Goal: Entertainment & Leisure: Consume media (video, audio)

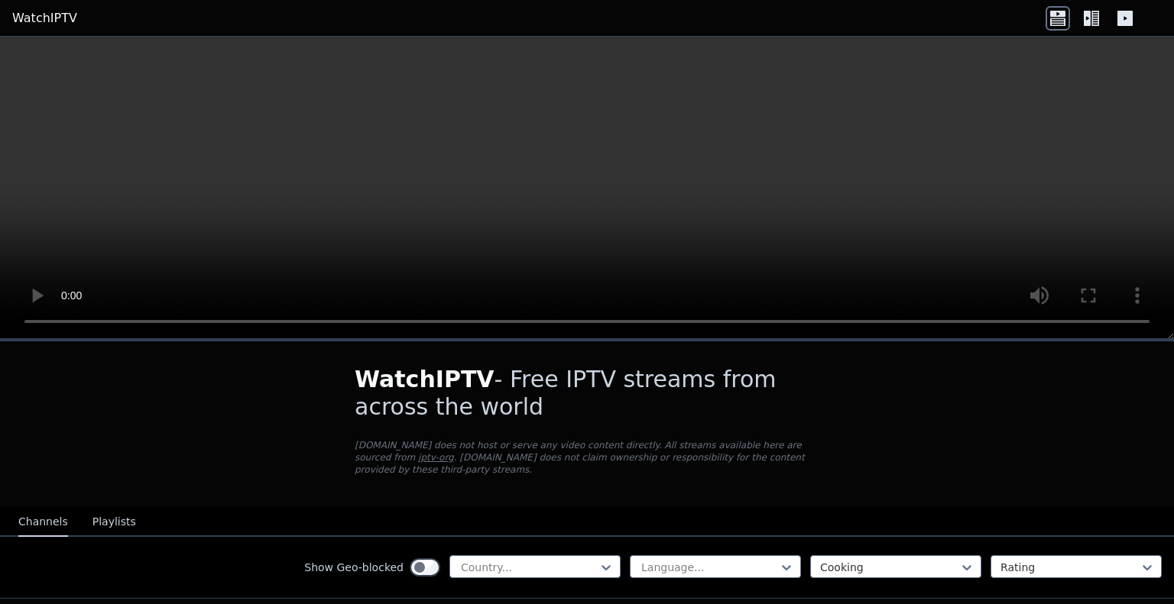
click at [1090, 18] on icon at bounding box center [1086, 18] width 7 height 15
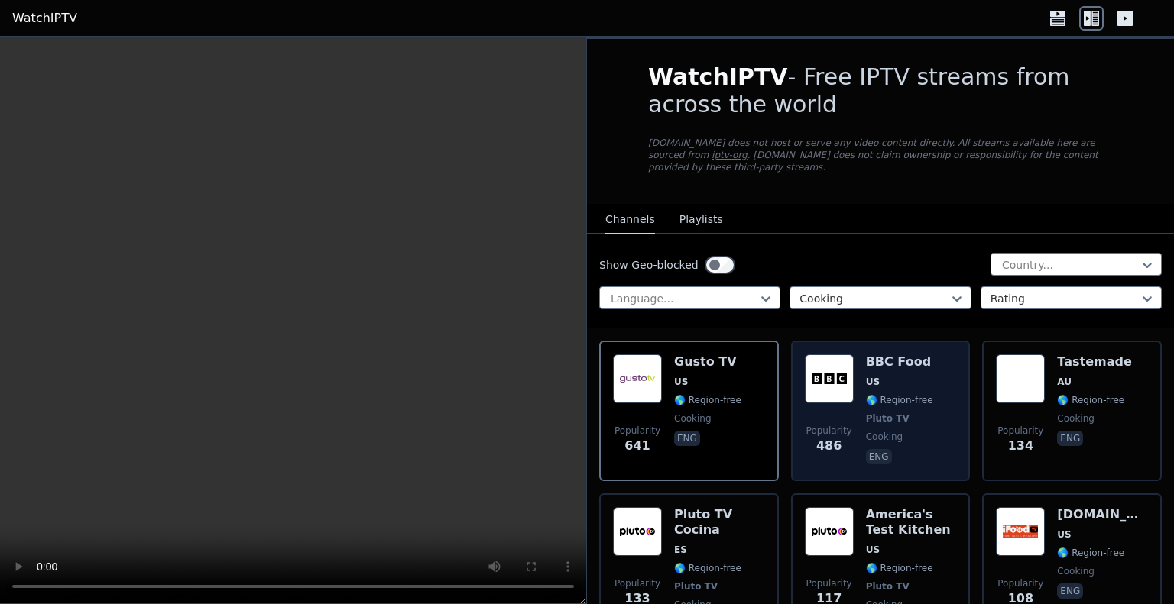
click at [884, 394] on span "🌎 Region-free" at bounding box center [899, 400] width 67 height 12
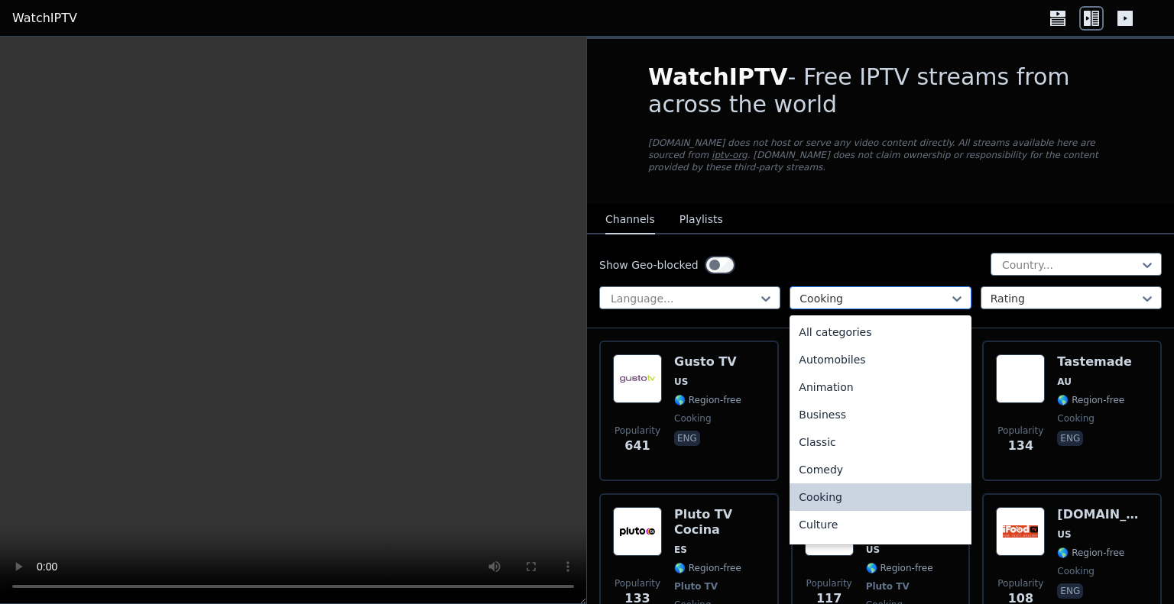
click at [860, 291] on div at bounding box center [873, 298] width 149 height 15
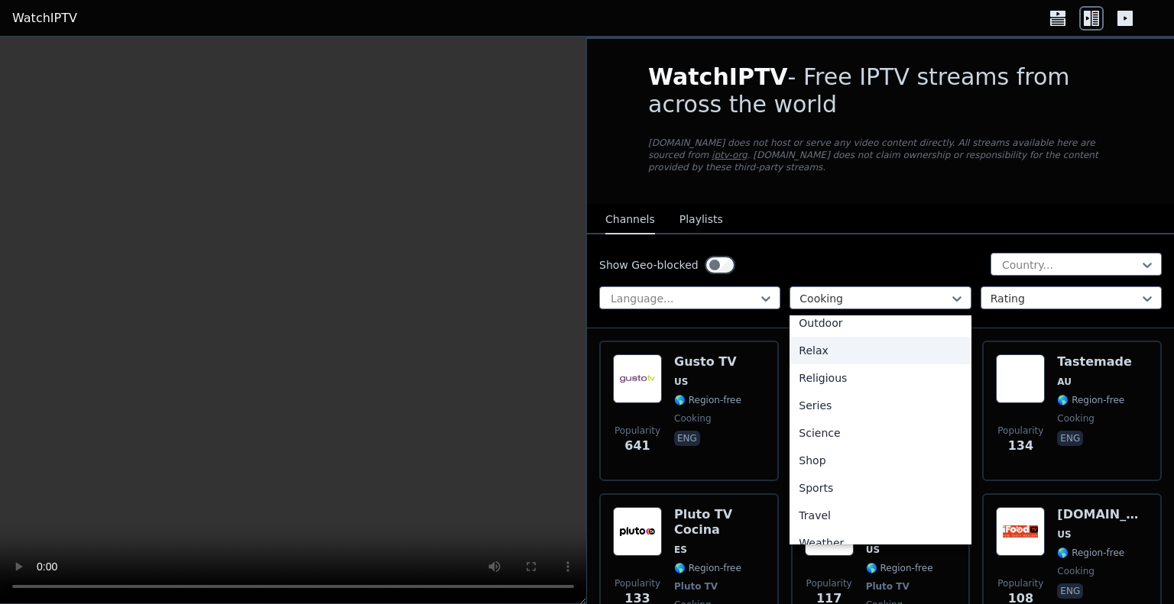
scroll to position [520, 0]
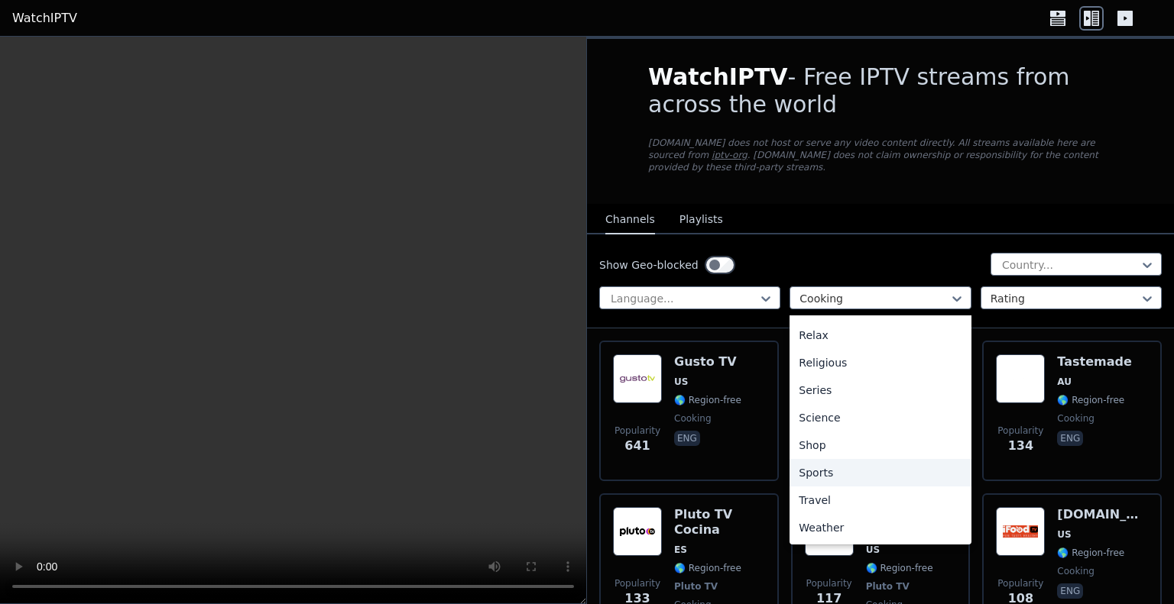
click at [811, 463] on div "Sports" at bounding box center [879, 473] width 181 height 28
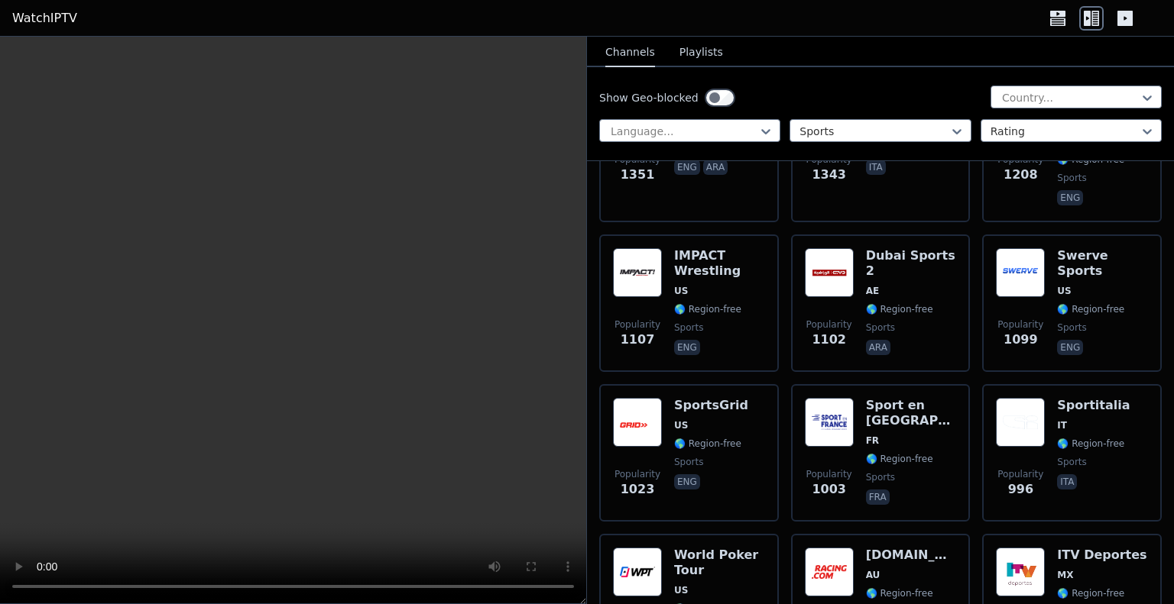
scroll to position [724, 0]
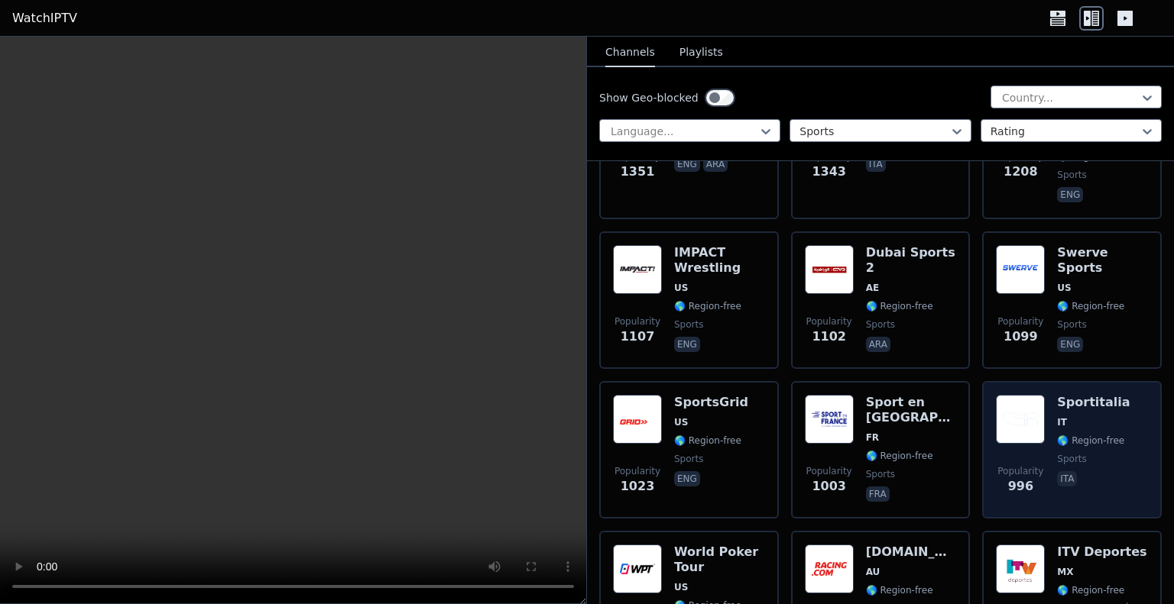
click at [1057, 395] on div "Sportitalia IT 🌎 Region-free sports ita" at bounding box center [1093, 450] width 73 height 110
click at [1067, 395] on h6 "Sportitalia" at bounding box center [1093, 402] width 73 height 15
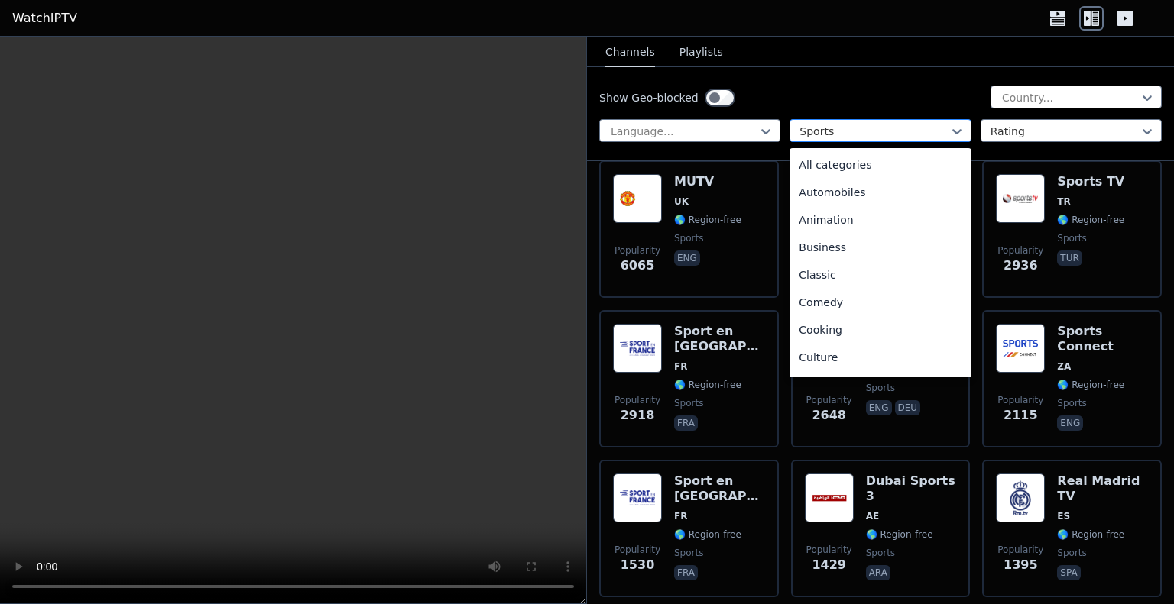
scroll to position [471, 0]
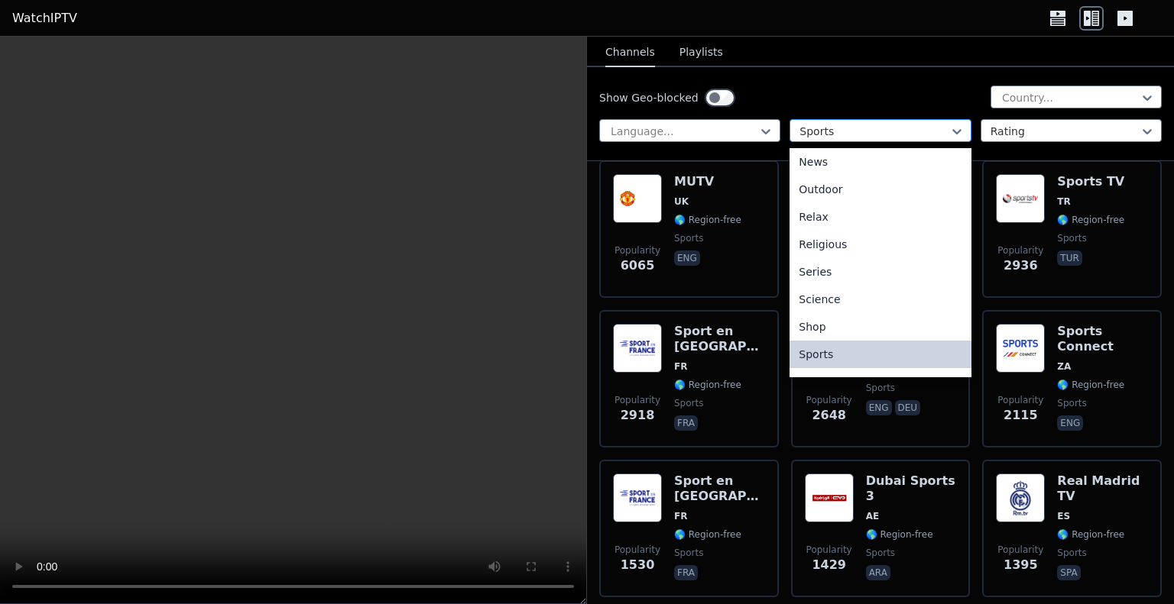
click at [829, 129] on div at bounding box center [873, 131] width 149 height 15
click at [819, 164] on div "News" at bounding box center [879, 162] width 181 height 28
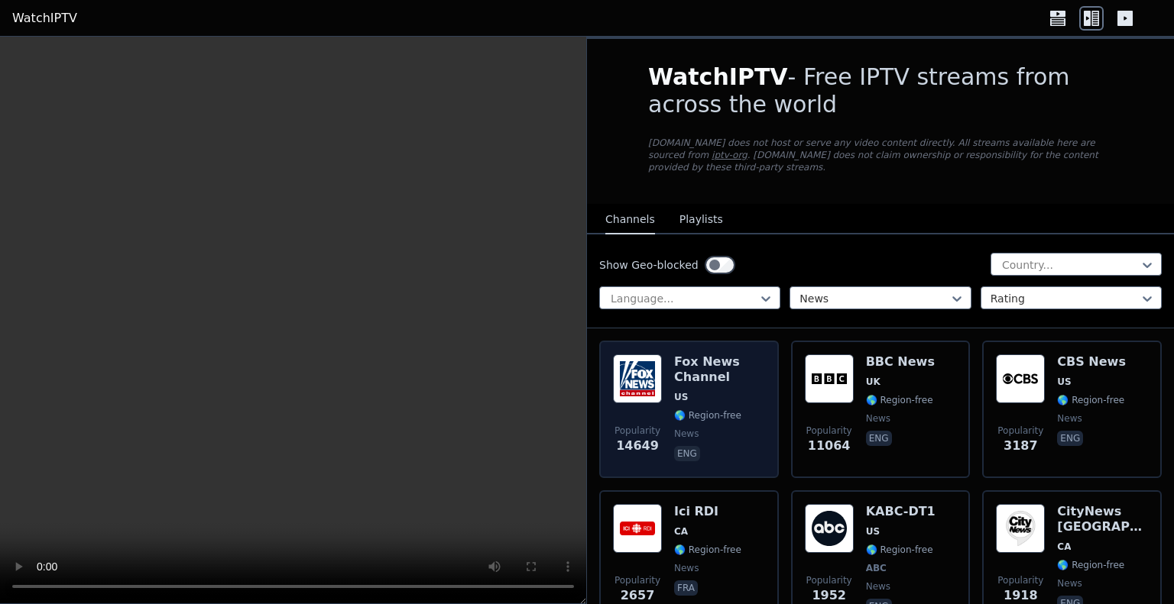
click at [705, 365] on h6 "Fox News Channel" at bounding box center [719, 370] width 91 height 31
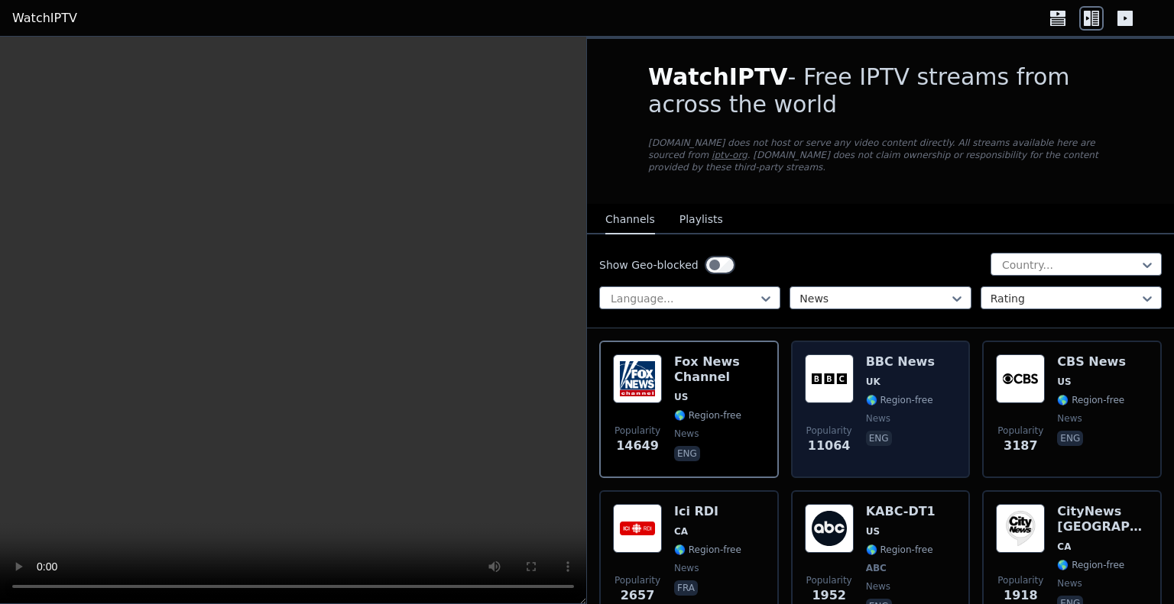
click at [844, 373] on img at bounding box center [829, 379] width 49 height 49
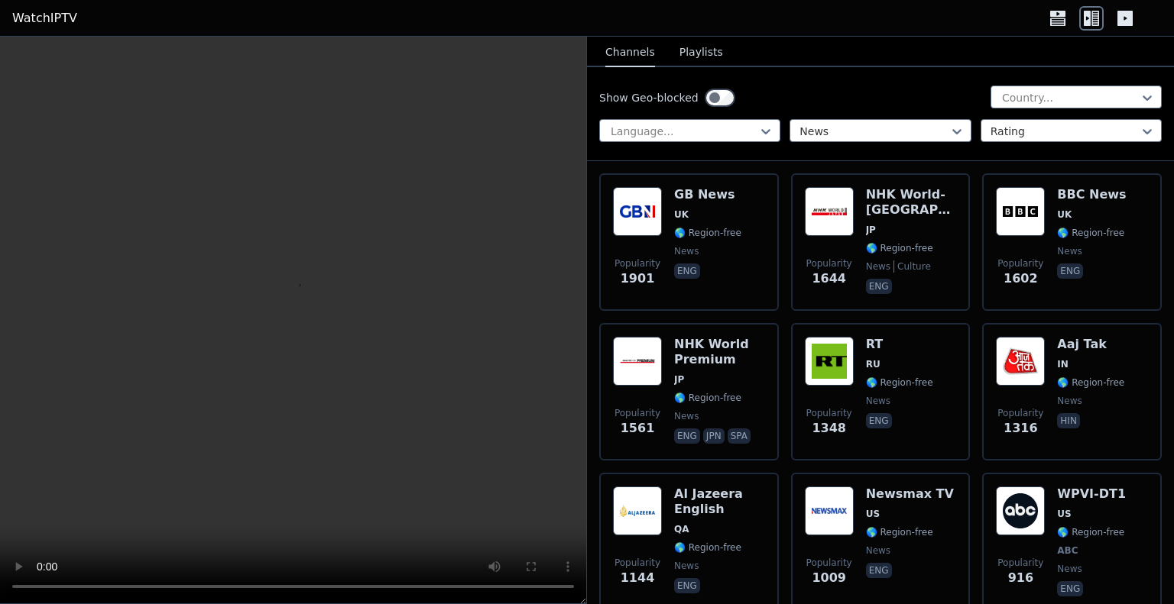
scroll to position [471, 0]
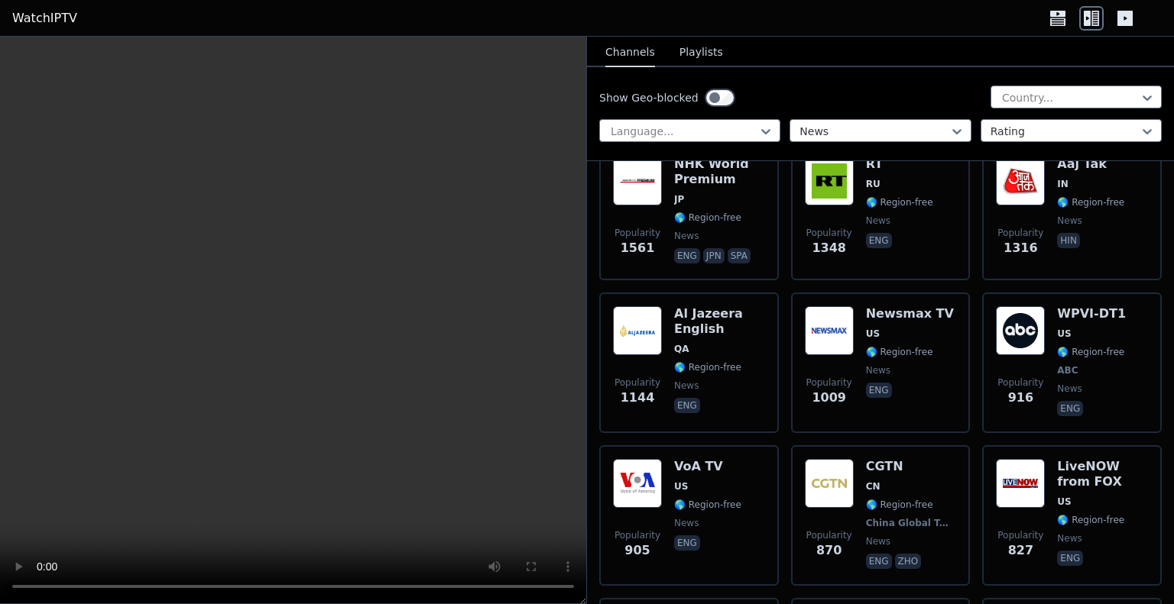
scroll to position [651, 0]
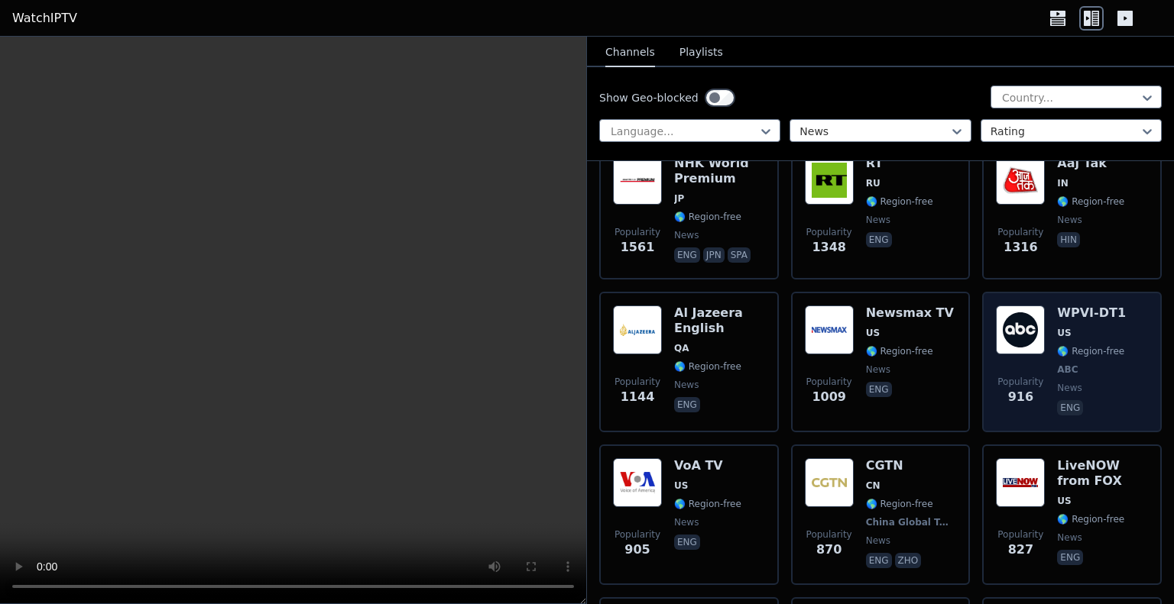
click at [1011, 307] on img at bounding box center [1020, 330] width 49 height 49
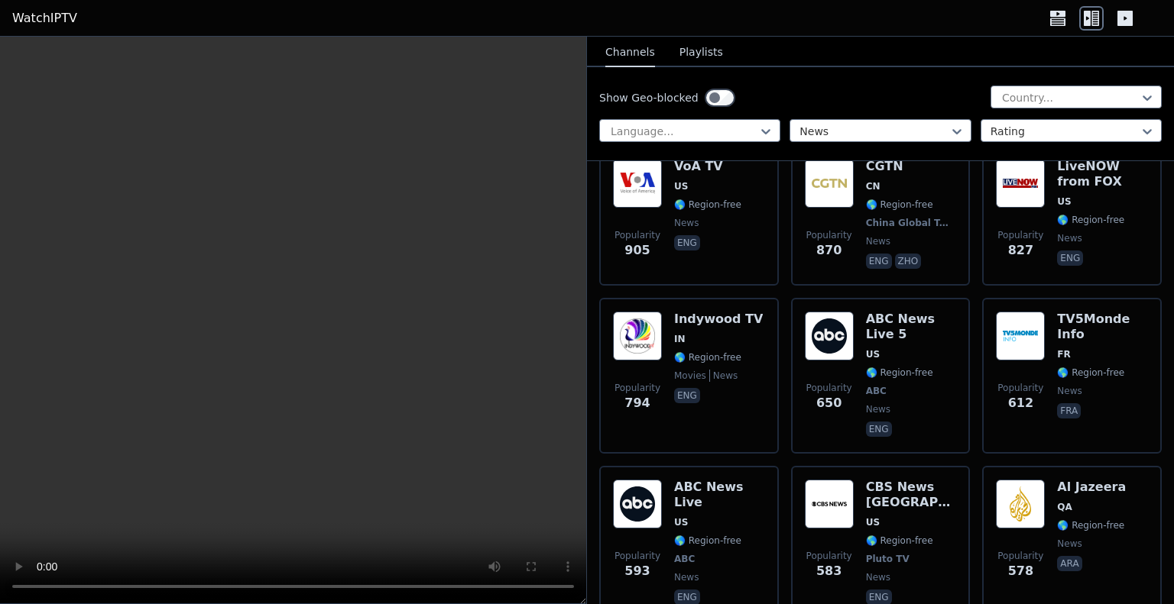
scroll to position [951, 0]
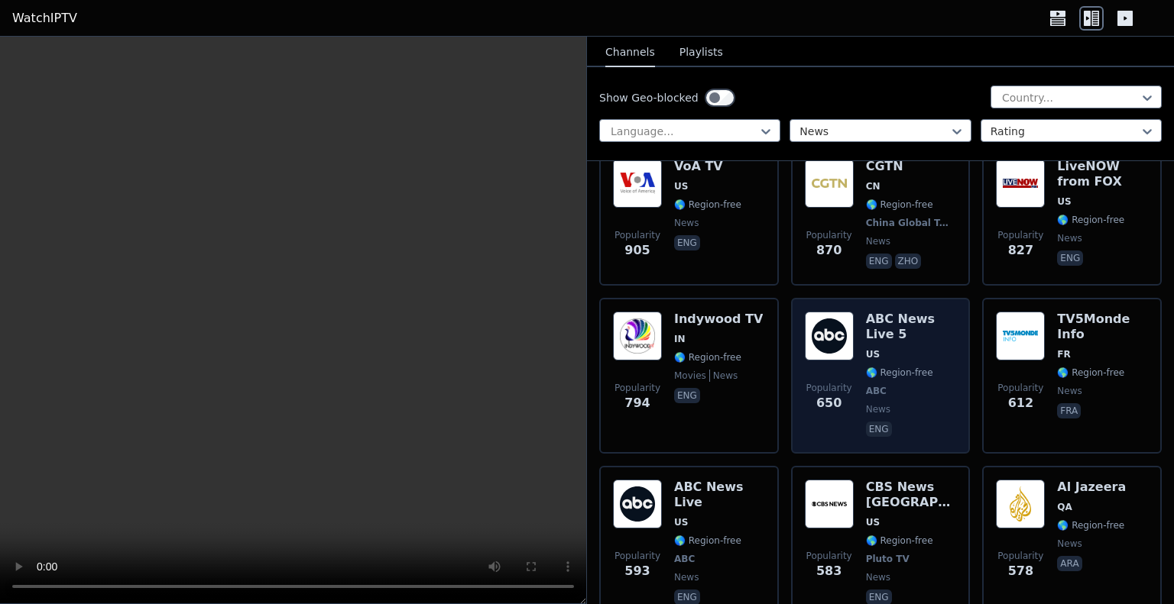
click at [822, 327] on img at bounding box center [829, 336] width 49 height 49
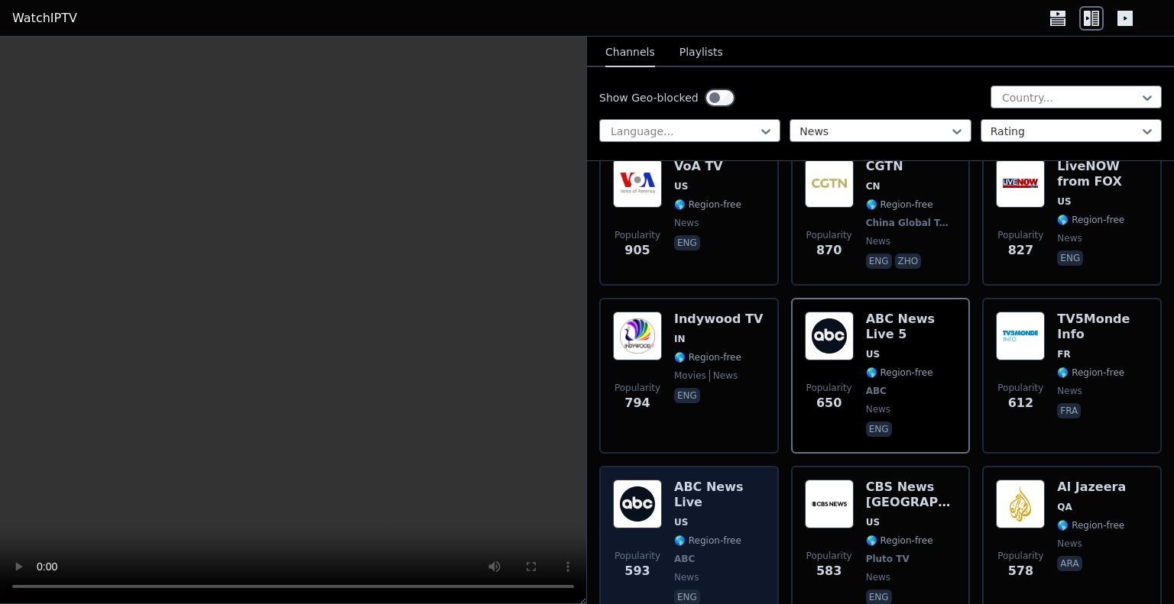
click at [642, 488] on img at bounding box center [637, 504] width 49 height 49
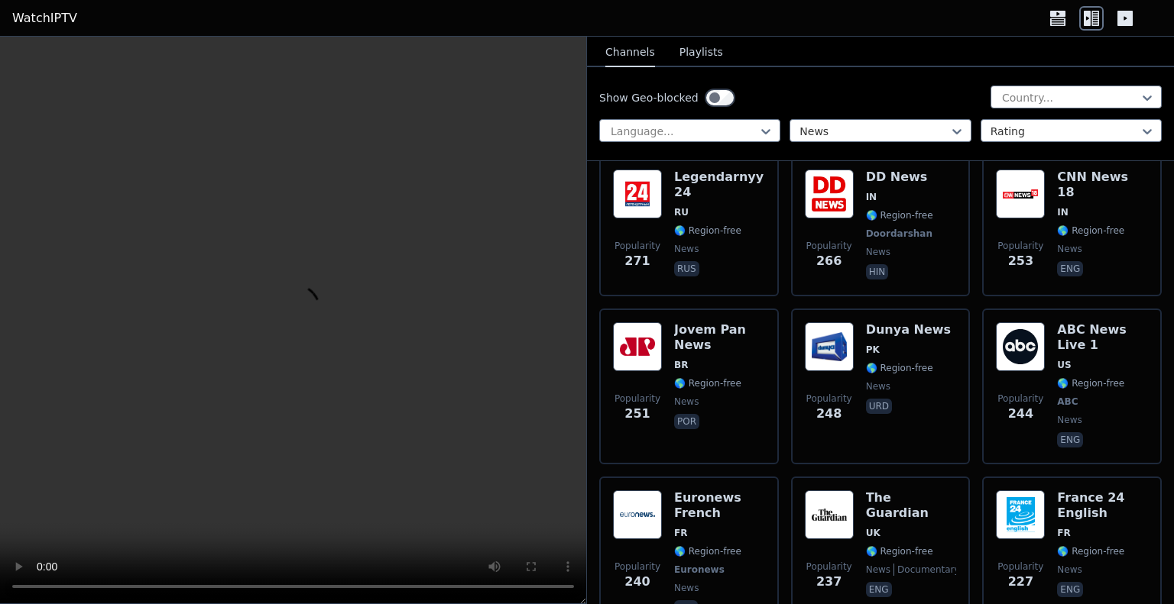
scroll to position [2234, 0]
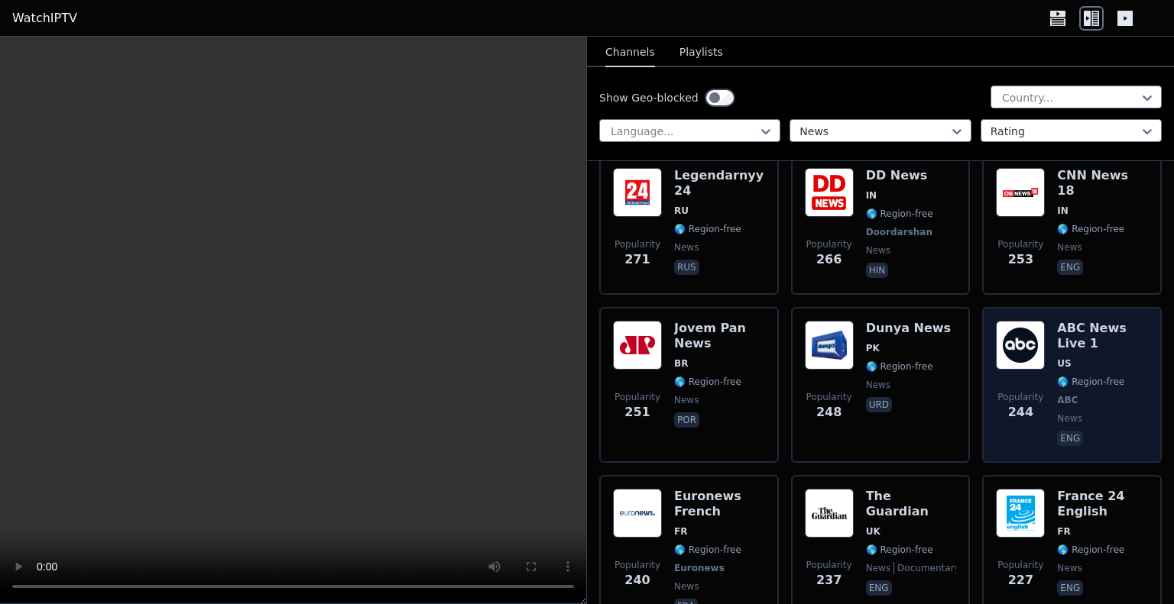
click at [1010, 321] on img at bounding box center [1020, 345] width 49 height 49
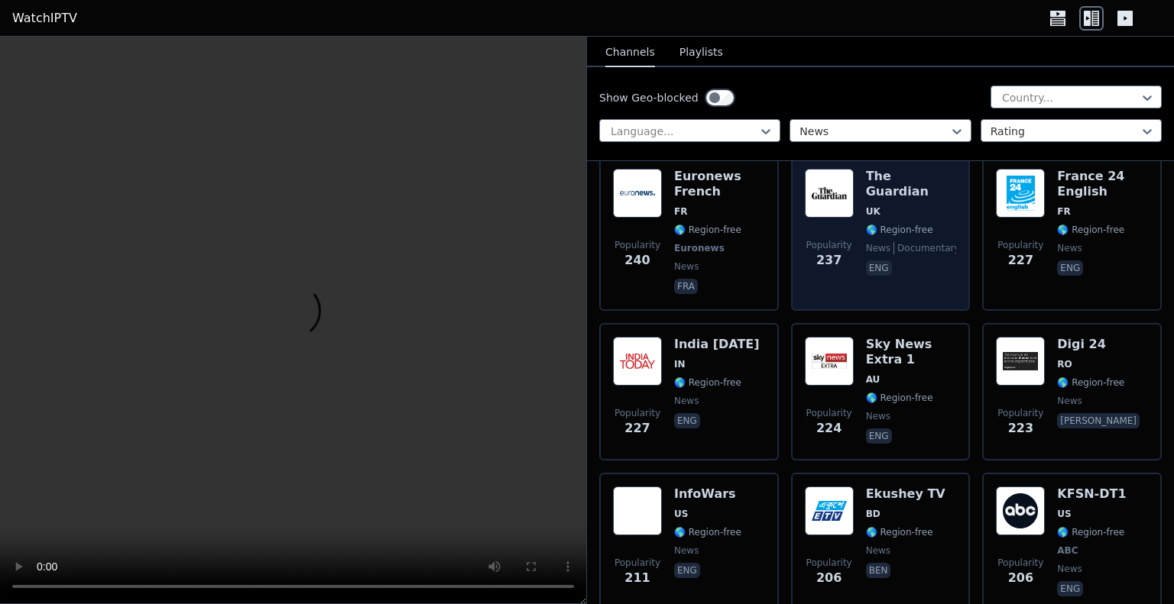
scroll to position [2558, 0]
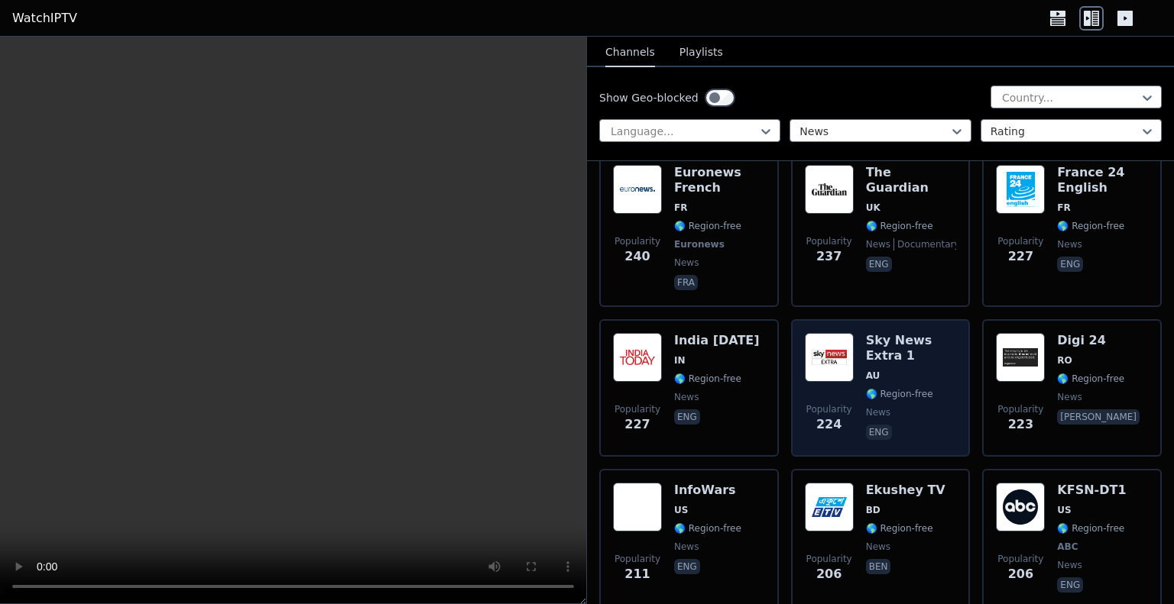
click at [831, 333] on img at bounding box center [829, 357] width 49 height 49
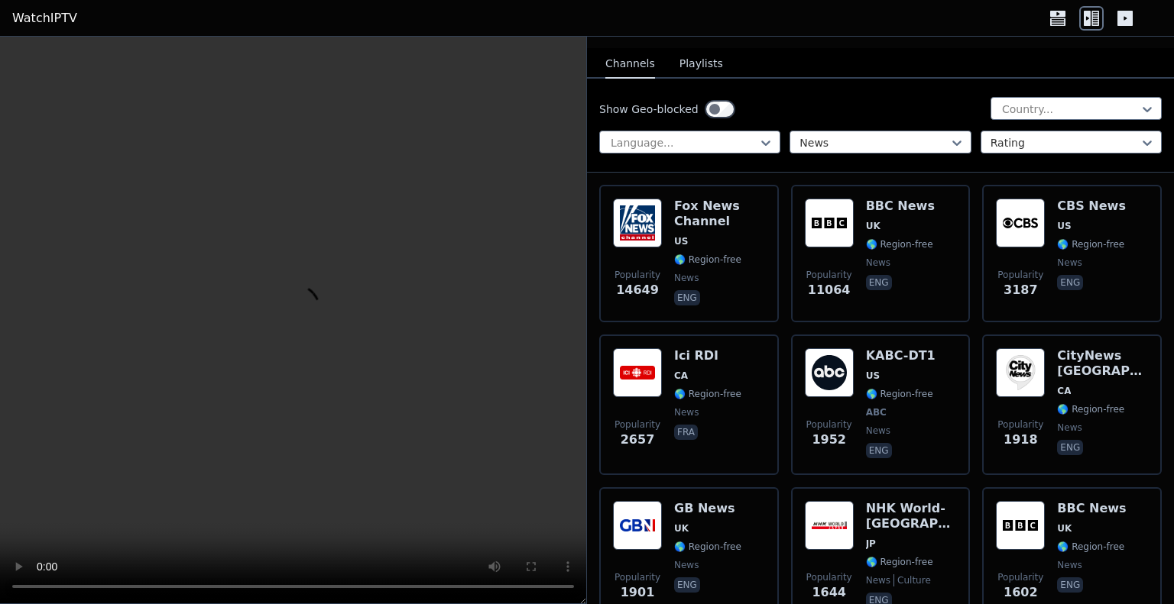
scroll to position [0, 0]
